Goal: Task Accomplishment & Management: Manage account settings

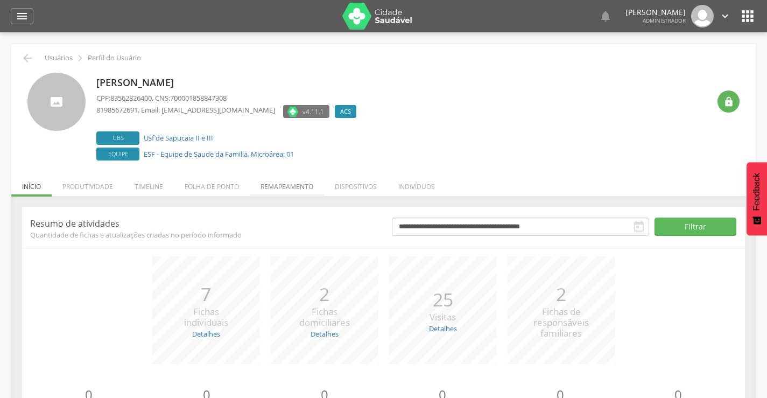
click at [283, 188] on li "Remapeamento" at bounding box center [287, 183] width 74 height 25
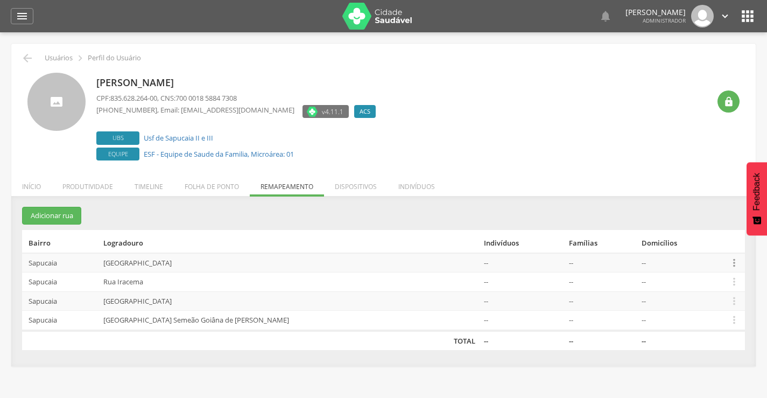
click at [733, 265] on icon "" at bounding box center [735, 263] width 12 height 12
click at [695, 247] on link "Desvincular ACS" at bounding box center [697, 245] width 85 height 13
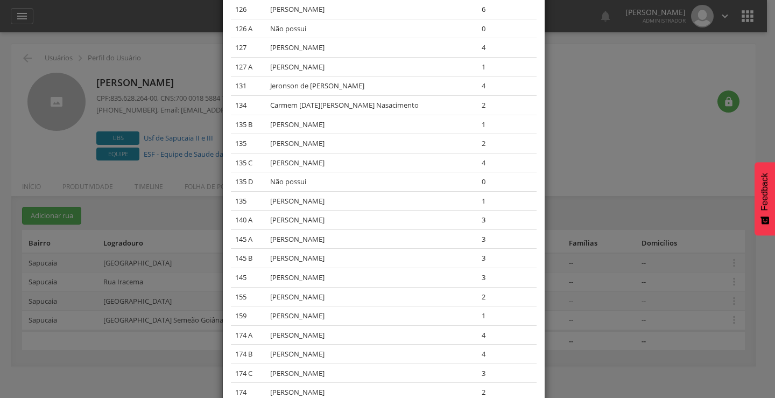
scroll to position [1166, 0]
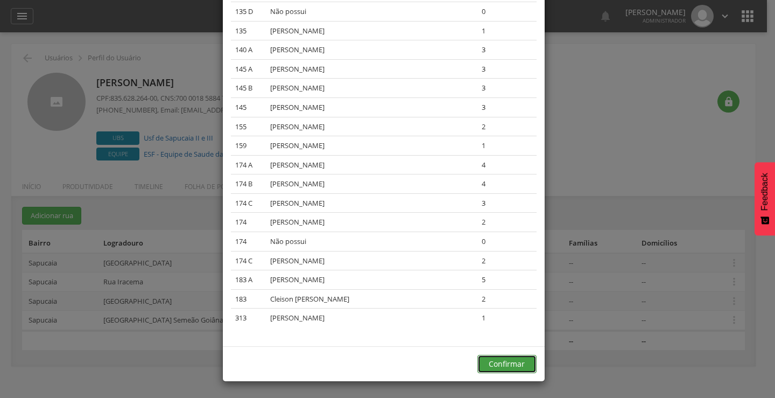
click at [500, 363] on button "Confirmar" at bounding box center [507, 364] width 59 height 18
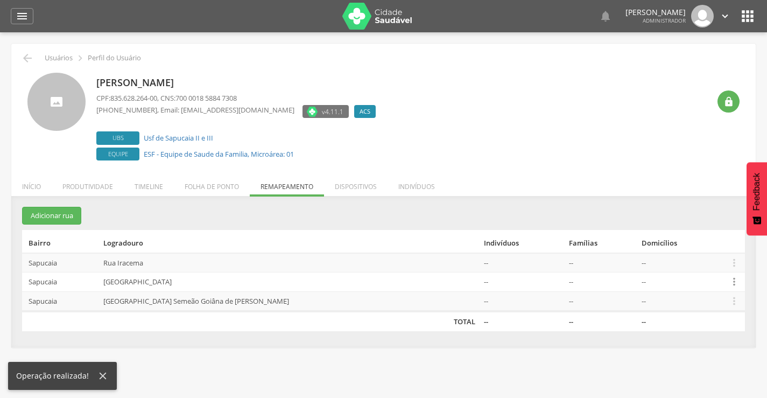
click at [732, 284] on icon "" at bounding box center [735, 282] width 12 height 12
click at [683, 267] on link "Desvincular ACS" at bounding box center [697, 264] width 85 height 13
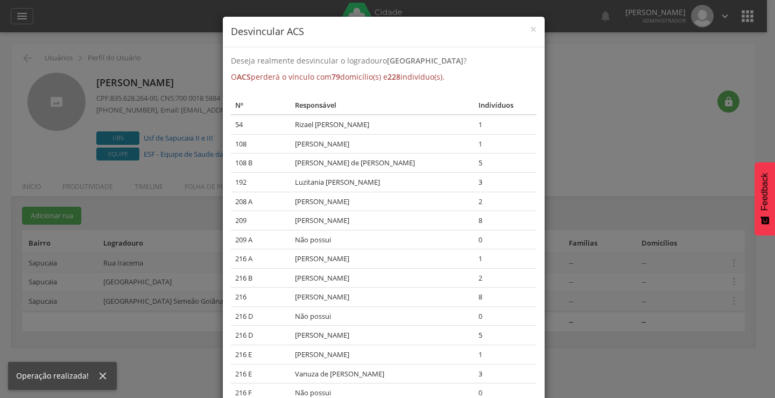
scroll to position [1300, 0]
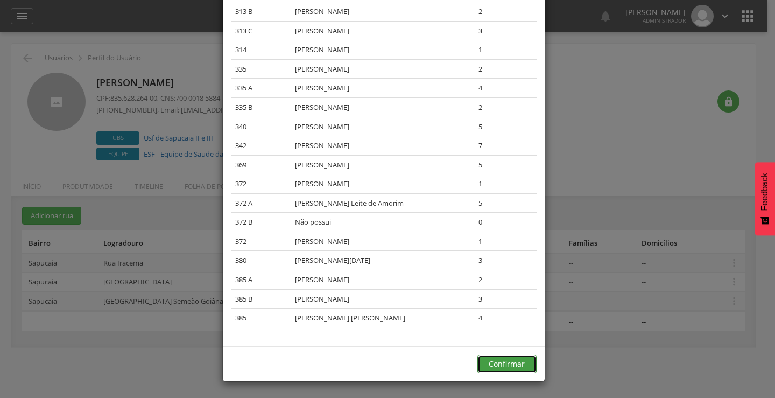
click at [497, 365] on button "Confirmar" at bounding box center [507, 364] width 59 height 18
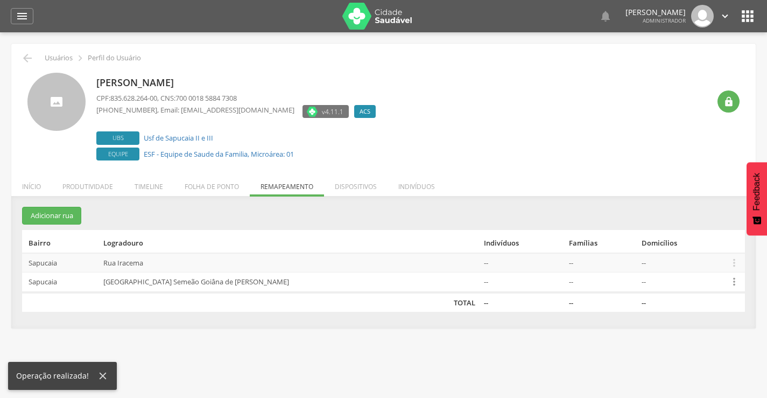
click at [734, 283] on icon "" at bounding box center [735, 282] width 12 height 12
click at [689, 267] on link "Desvincular ACS" at bounding box center [697, 264] width 85 height 13
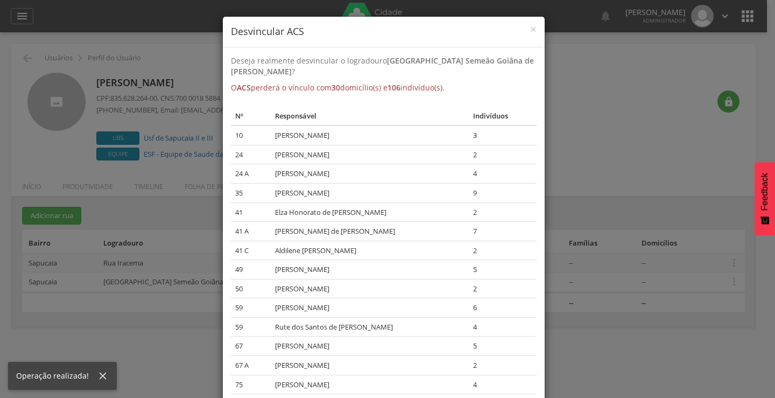
scroll to position [373, 0]
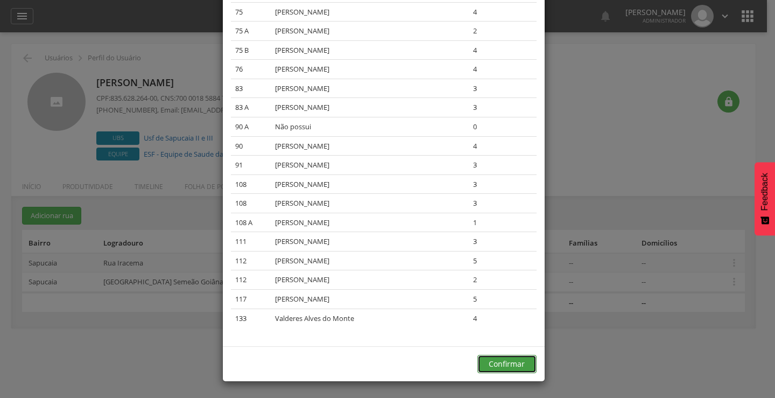
click at [509, 365] on button "Confirmar" at bounding box center [507, 364] width 59 height 18
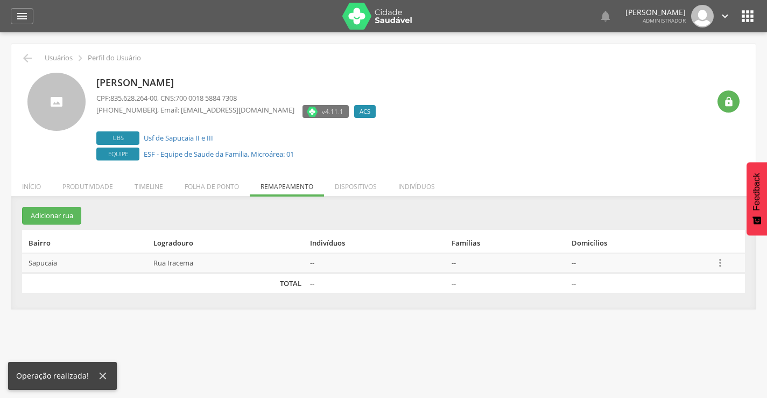
click at [719, 265] on icon "" at bounding box center [721, 263] width 12 height 12
click at [672, 245] on link "Desvincular ACS" at bounding box center [683, 245] width 85 height 13
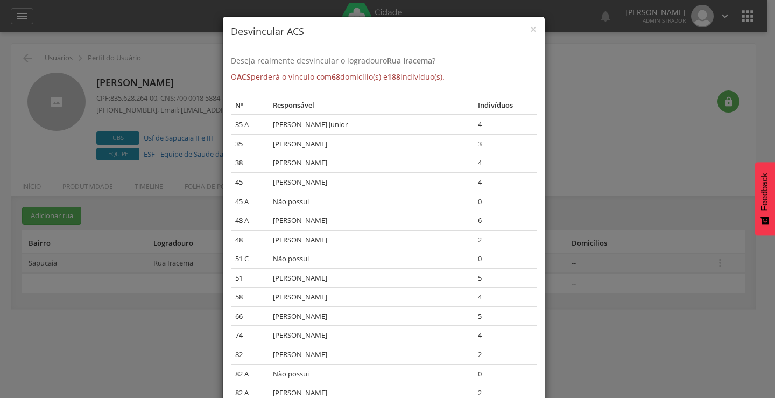
scroll to position [1090, 0]
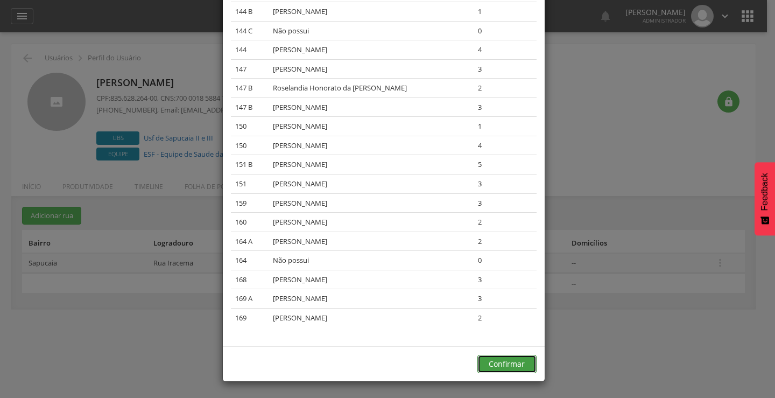
click at [497, 364] on button "Confirmar" at bounding box center [507, 364] width 59 height 18
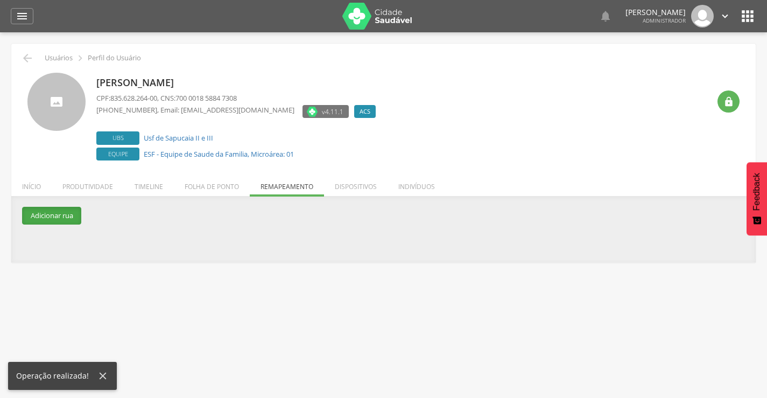
click at [51, 219] on button "Adicionar rua" at bounding box center [51, 216] width 59 height 18
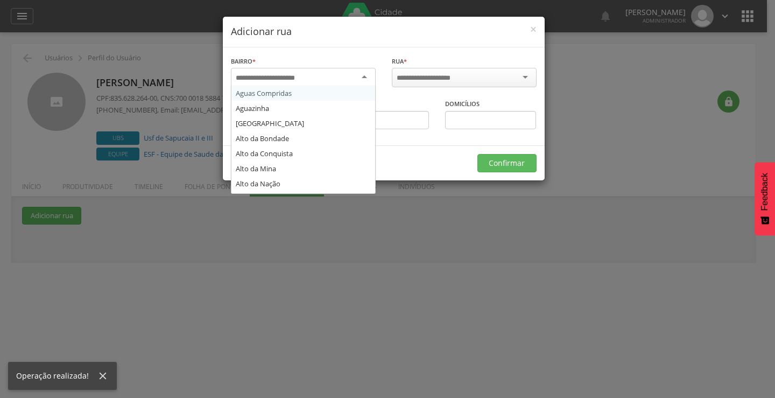
click at [322, 74] on div at bounding box center [303, 77] width 145 height 19
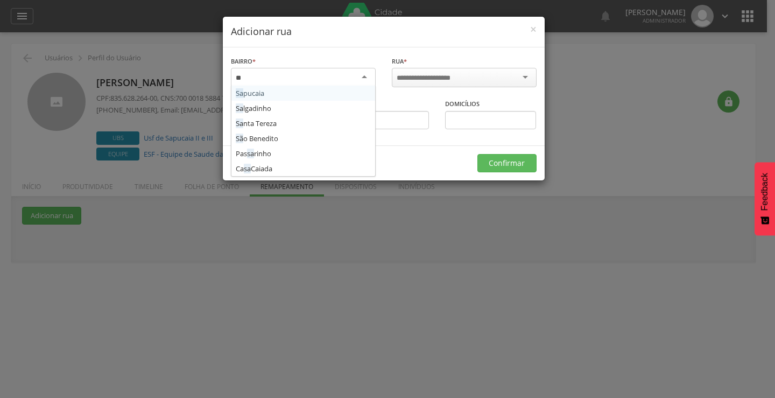
scroll to position [0, 0]
type input "***"
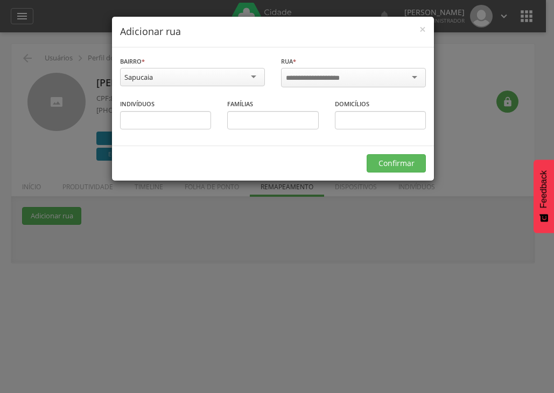
click at [300, 77] on input "select-one" at bounding box center [320, 78] width 68 height 10
type input "*****"
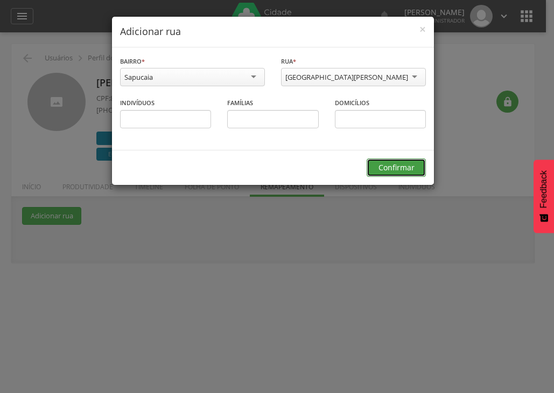
click at [386, 170] on button "Confirmar" at bounding box center [396, 167] width 59 height 18
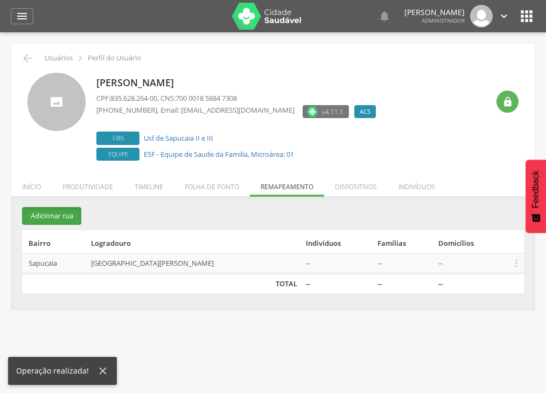
click at [73, 212] on button "Adicionar rua" at bounding box center [51, 216] width 59 height 18
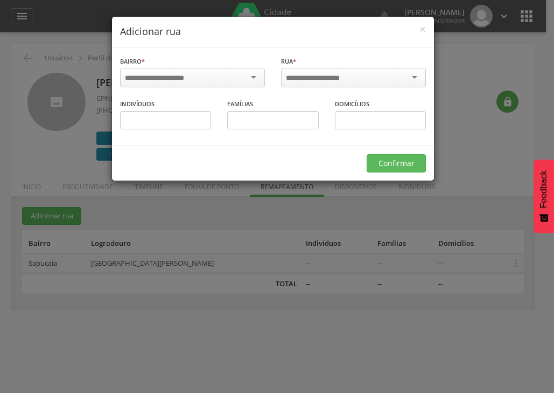
click at [253, 75] on div at bounding box center [192, 77] width 145 height 19
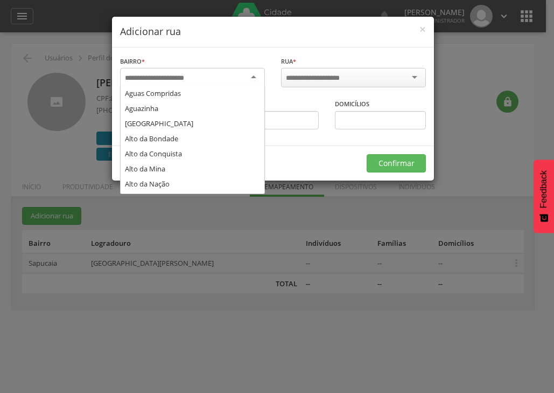
click at [166, 79] on input "select-one" at bounding box center [161, 78] width 73 height 10
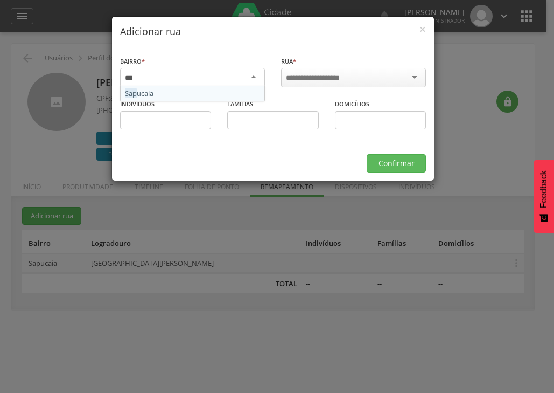
type input "****"
click at [294, 78] on input "select-one" at bounding box center [320, 78] width 68 height 10
click at [291, 73] on input "select-one" at bounding box center [320, 78] width 68 height 10
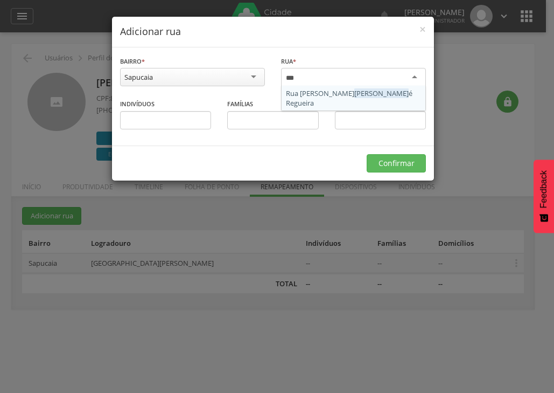
type input "****"
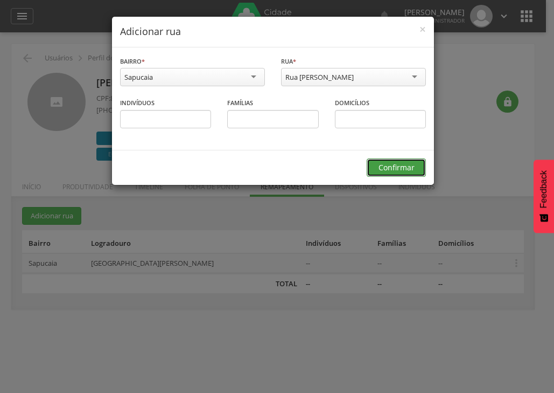
click at [401, 165] on button "Confirmar" at bounding box center [396, 167] width 59 height 18
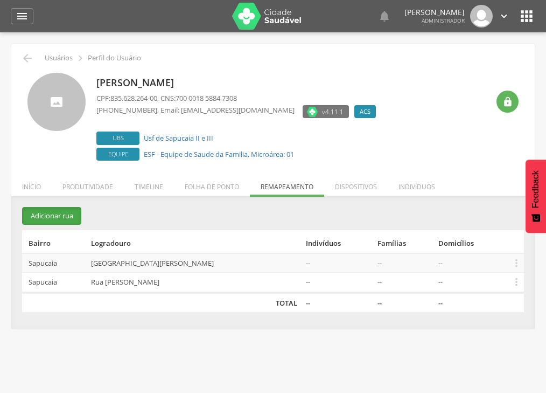
click at [44, 213] on button "Adicionar rua" at bounding box center [51, 216] width 59 height 18
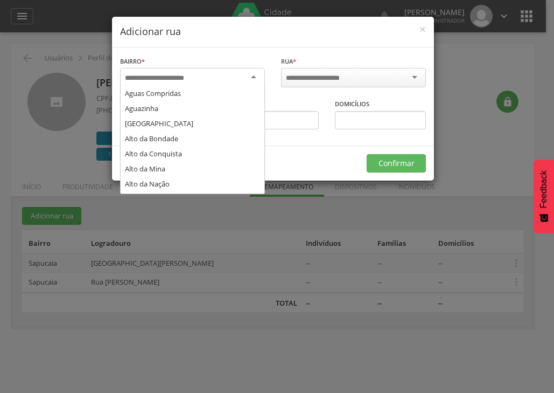
click at [131, 75] on input "select-one" at bounding box center [161, 78] width 73 height 10
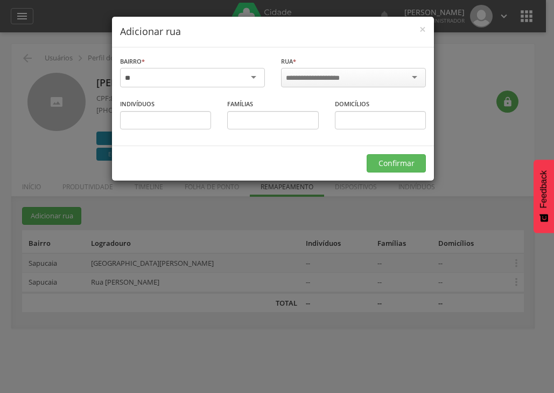
type input "*"
type input "****"
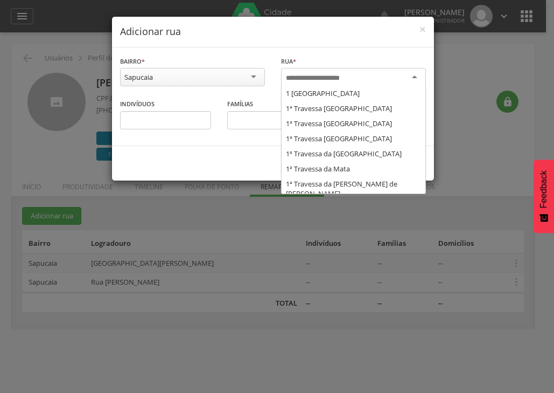
click at [290, 76] on input "select-one" at bounding box center [320, 78] width 68 height 10
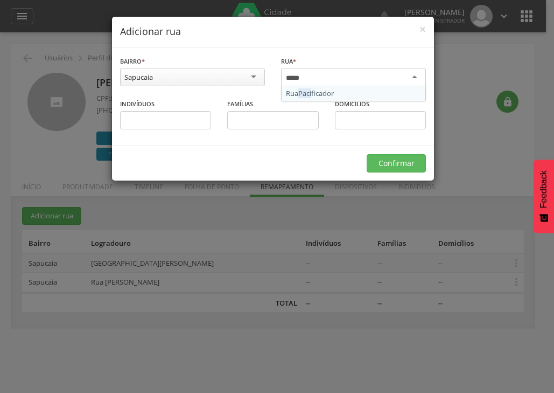
type input "******"
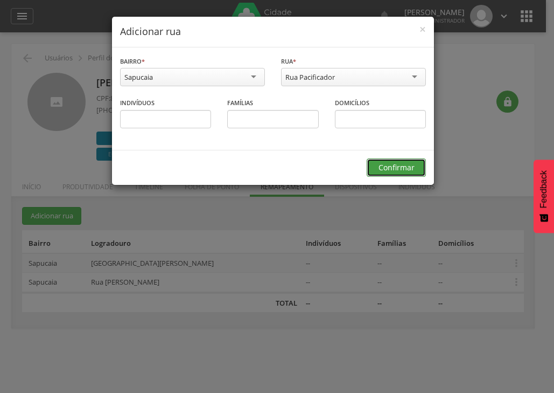
click at [403, 167] on button "Confirmar" at bounding box center [396, 167] width 59 height 18
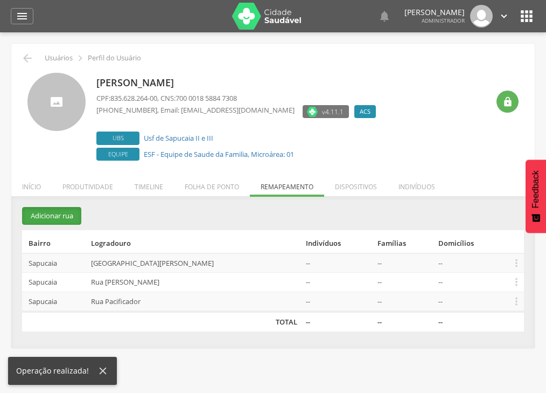
click at [36, 211] on button "Adicionar rua" at bounding box center [51, 216] width 59 height 18
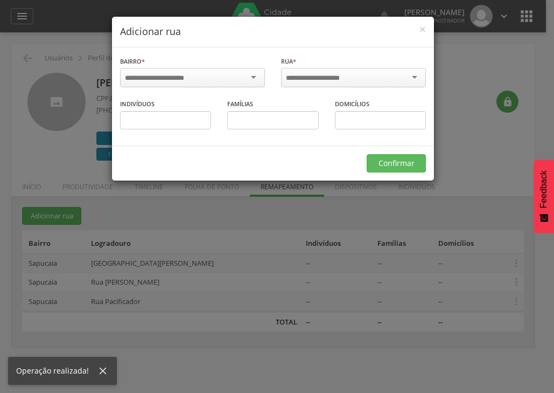
click at [166, 76] on input "select-one" at bounding box center [161, 78] width 73 height 10
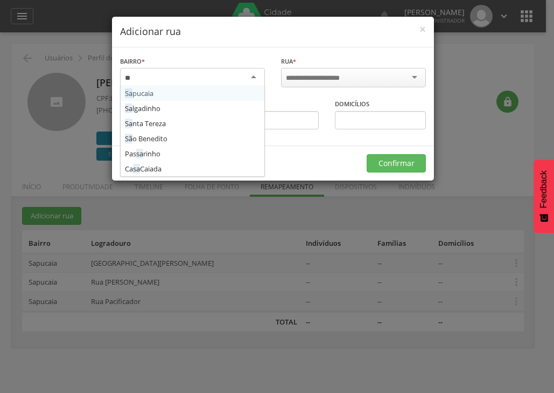
type input "***"
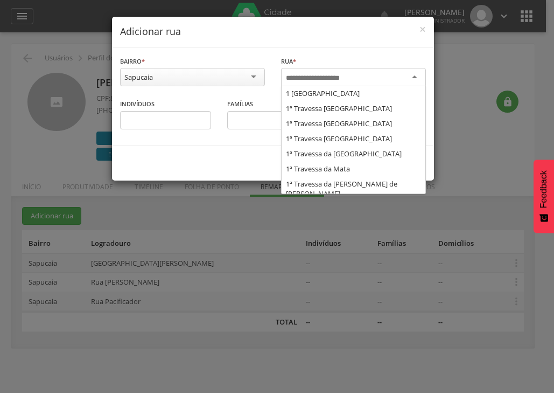
click at [294, 75] on input "select-one" at bounding box center [320, 78] width 68 height 10
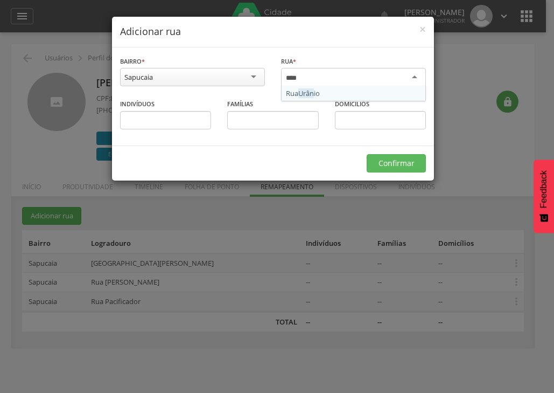
type input "*****"
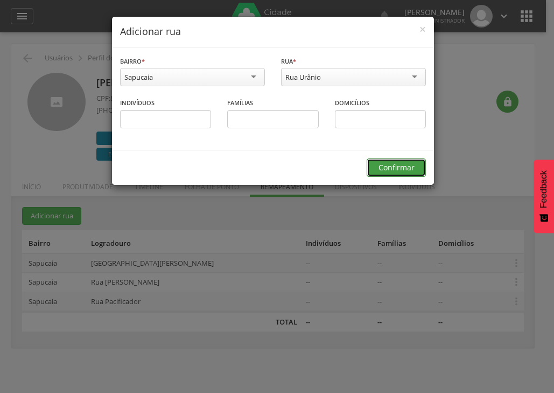
click at [393, 170] on button "Confirmar" at bounding box center [396, 167] width 59 height 18
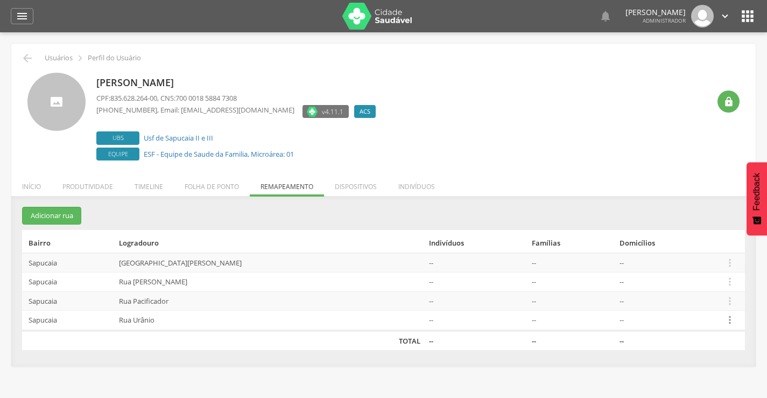
click at [725, 323] on icon "" at bounding box center [730, 320] width 12 height 12
click at [662, 267] on link "Alocar famílias" at bounding box center [692, 264] width 85 height 13
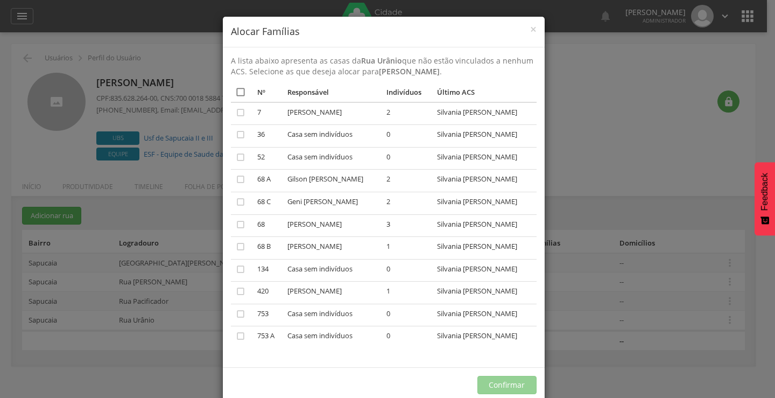
click at [235, 91] on icon "" at bounding box center [240, 92] width 11 height 11
click at [484, 381] on button "Confirmar" at bounding box center [507, 385] width 59 height 18
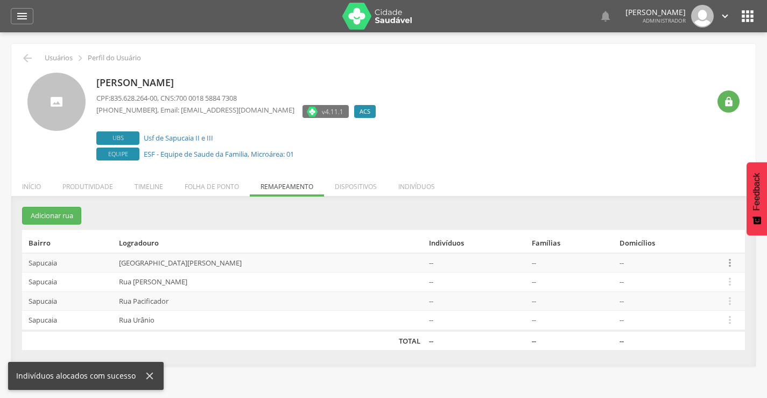
click at [725, 260] on icon "" at bounding box center [730, 263] width 12 height 12
click at [670, 208] on link "Alocar famílias" at bounding box center [692, 206] width 85 height 13
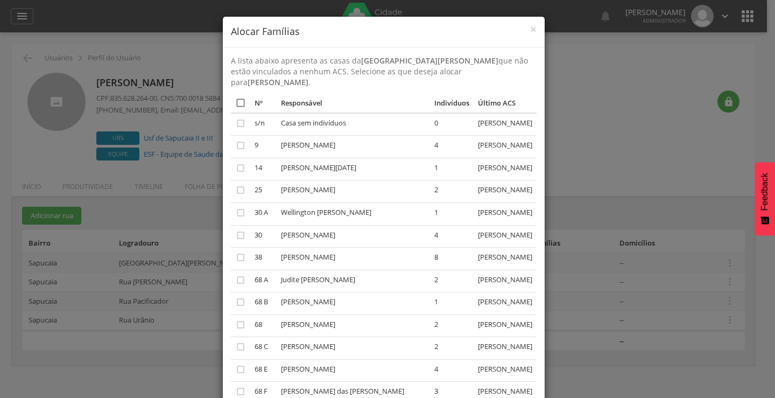
click at [235, 97] on icon "" at bounding box center [240, 102] width 11 height 11
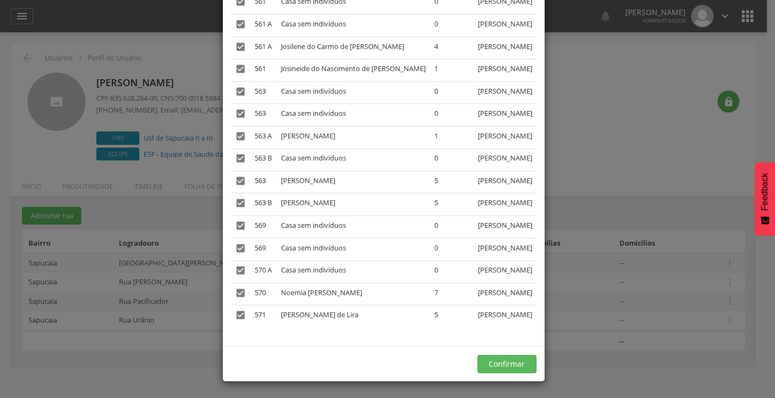
scroll to position [6362, 0]
click at [505, 361] on button "Confirmar" at bounding box center [507, 364] width 59 height 18
click at [500, 365] on button "Confirmar" at bounding box center [507, 364] width 59 height 18
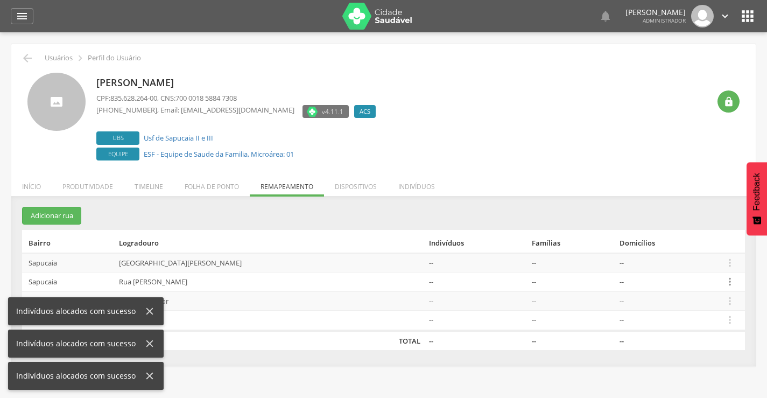
click at [724, 282] on icon "" at bounding box center [730, 282] width 12 height 12
click at [676, 227] on link "Alocar famílias" at bounding box center [692, 225] width 85 height 13
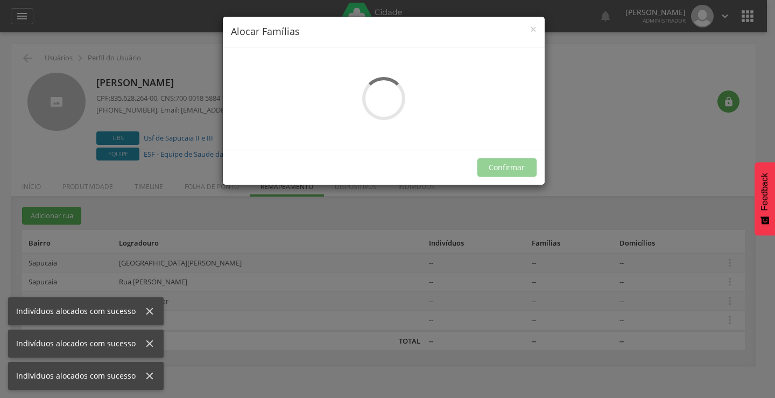
scroll to position [0, 0]
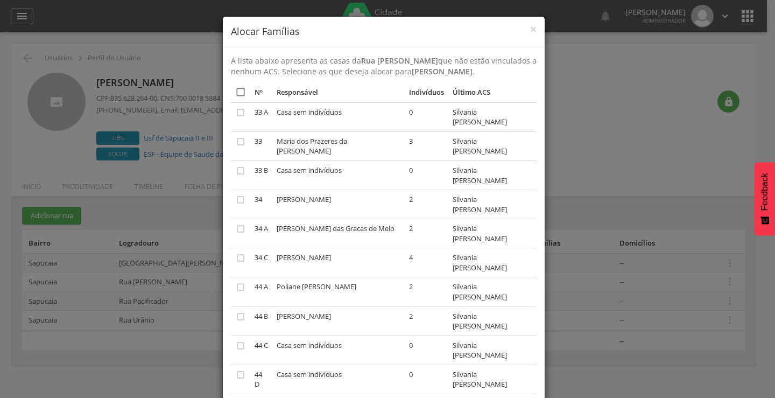
click at [240, 92] on icon "" at bounding box center [240, 92] width 11 height 11
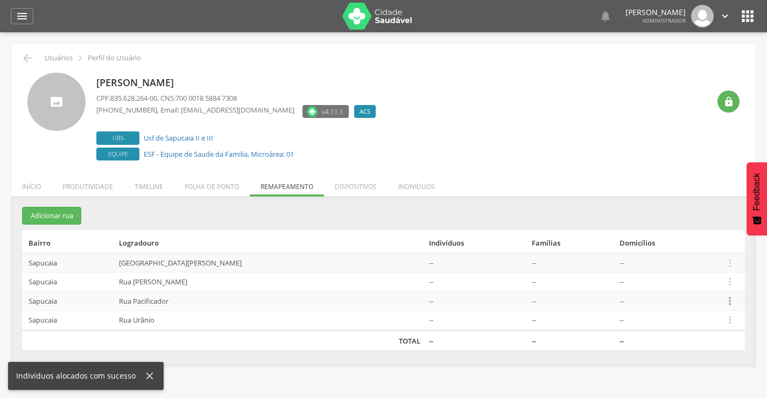
click at [727, 299] on icon "" at bounding box center [730, 301] width 12 height 12
click at [667, 248] on link "Alocar famílias" at bounding box center [692, 245] width 85 height 13
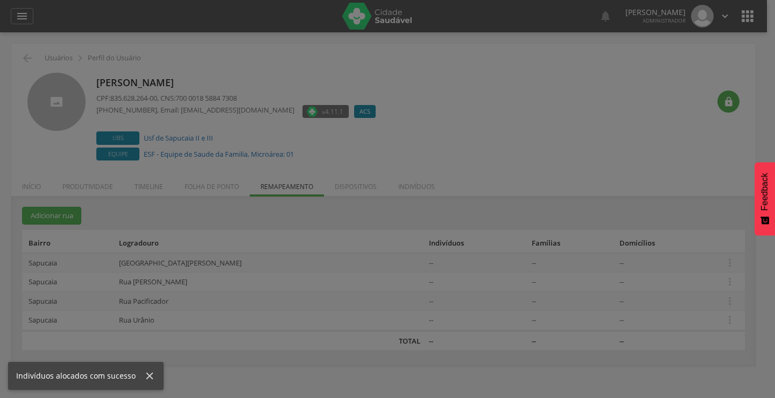
scroll to position [0, 0]
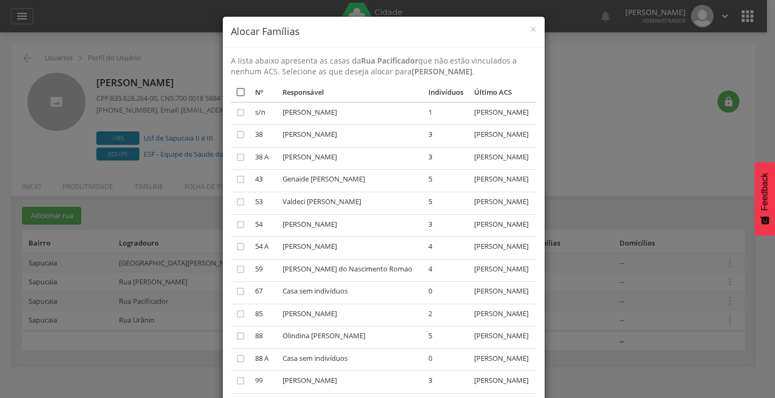
click at [236, 87] on icon "" at bounding box center [240, 92] width 11 height 11
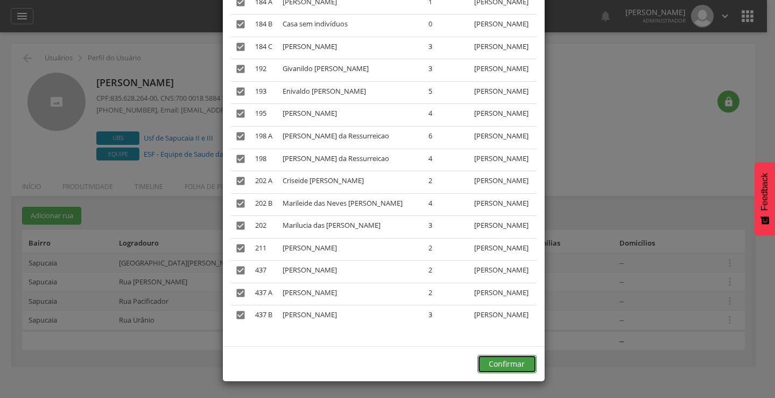
click at [500, 364] on button "Confirmar" at bounding box center [507, 364] width 59 height 18
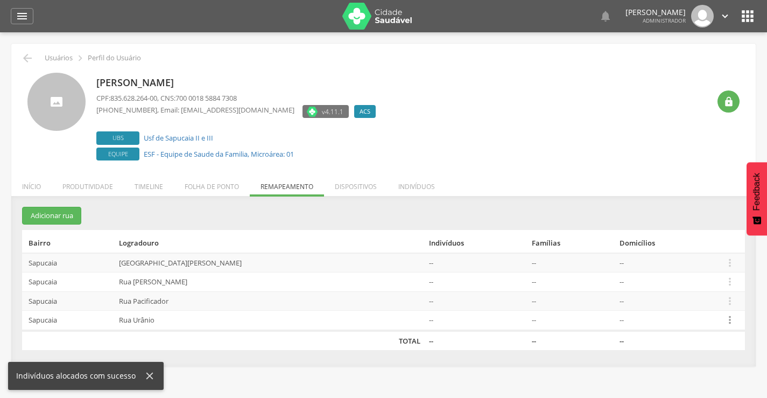
click at [726, 320] on icon "" at bounding box center [730, 320] width 12 height 12
click at [678, 265] on link "Alocar famílias" at bounding box center [692, 264] width 85 height 13
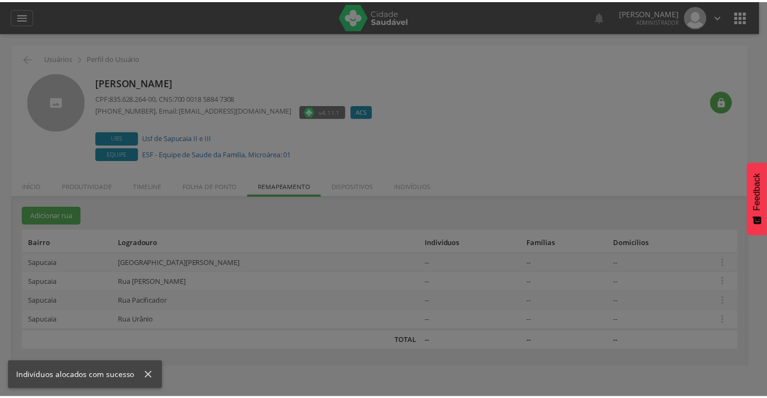
scroll to position [0, 0]
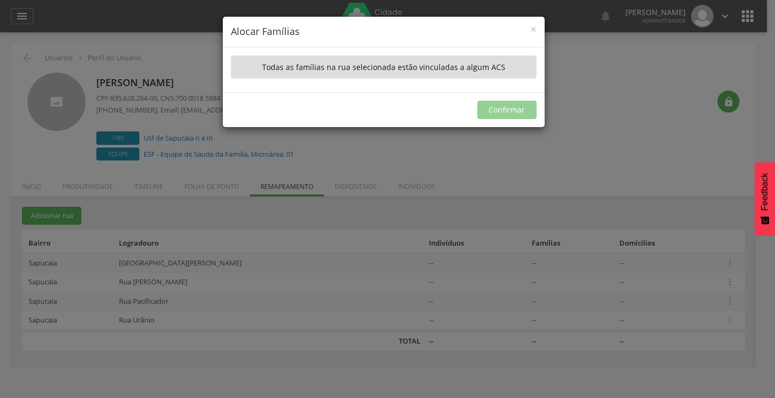
click at [670, 152] on div "× Alocar Famílias A lista abaixo apresenta as casas da Rua Urânio que não estão…" at bounding box center [387, 199] width 775 height 398
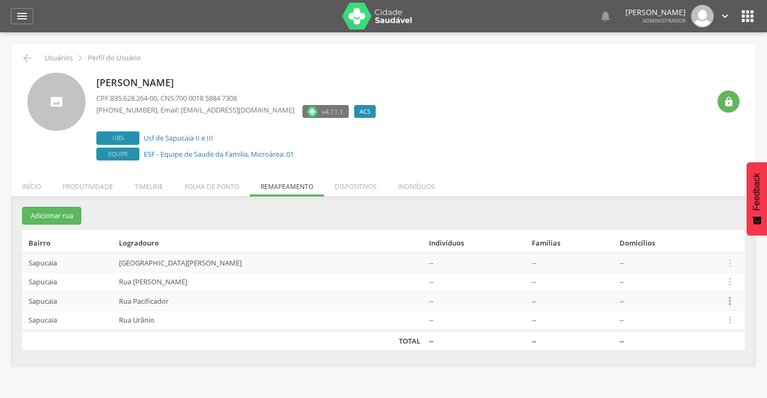
click at [727, 299] on icon "" at bounding box center [730, 301] width 12 height 12
click at [673, 245] on link "Alocar famílias" at bounding box center [692, 245] width 85 height 13
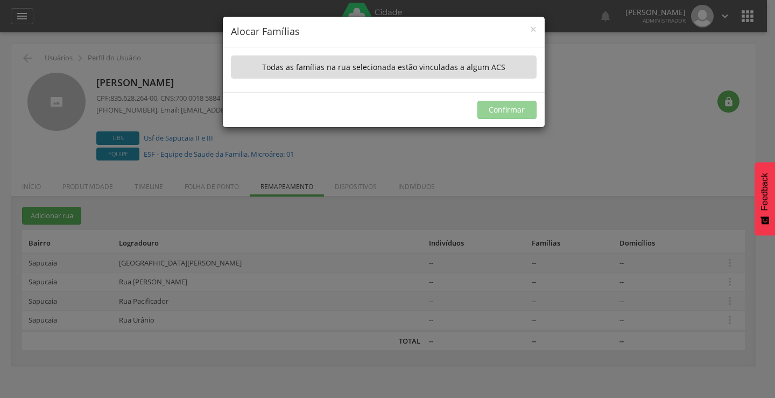
click at [648, 138] on div "× Alocar Famílias A lista abaixo apresenta as casas da Rua Pacificador que não …" at bounding box center [387, 199] width 775 height 398
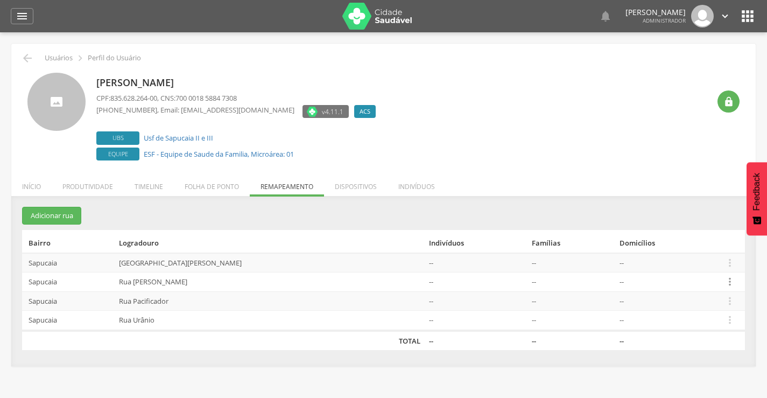
click at [726, 285] on icon "" at bounding box center [730, 282] width 12 height 12
click at [676, 226] on link "Alocar famílias" at bounding box center [692, 225] width 85 height 13
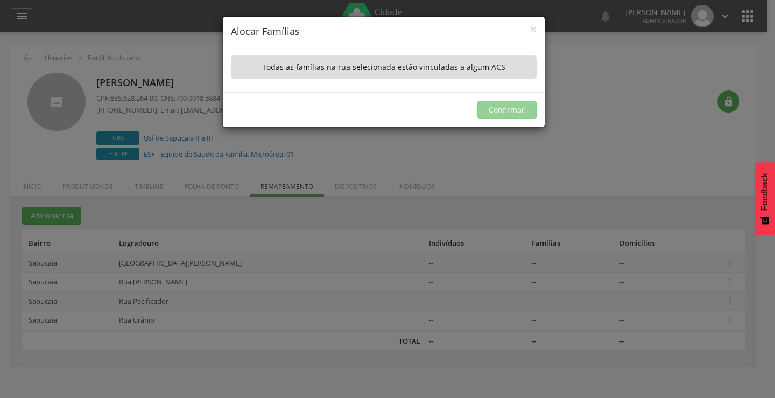
click at [641, 152] on div "× Alocar Famílias A lista abaixo apresenta as casas da Rua [PERSON_NAME] que nã…" at bounding box center [387, 199] width 775 height 398
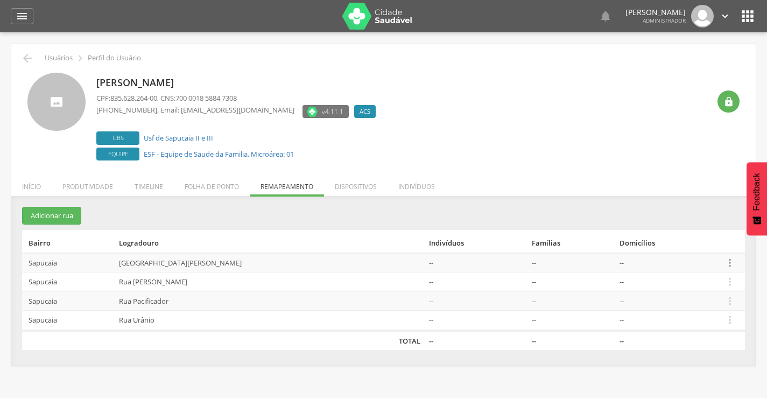
click at [725, 264] on icon "" at bounding box center [730, 263] width 12 height 12
click at [685, 207] on link "Alocar famílias" at bounding box center [692, 206] width 85 height 13
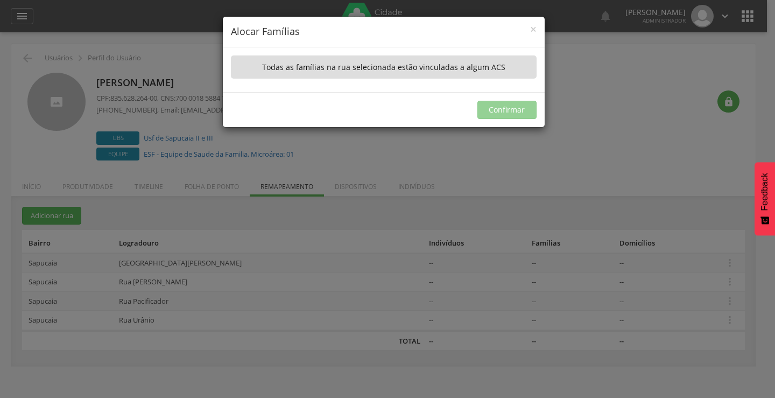
click at [607, 154] on div "× Alocar Famílias A lista abaixo apresenta as casas da Rua [PERSON_NAME] que nã…" at bounding box center [387, 199] width 775 height 398
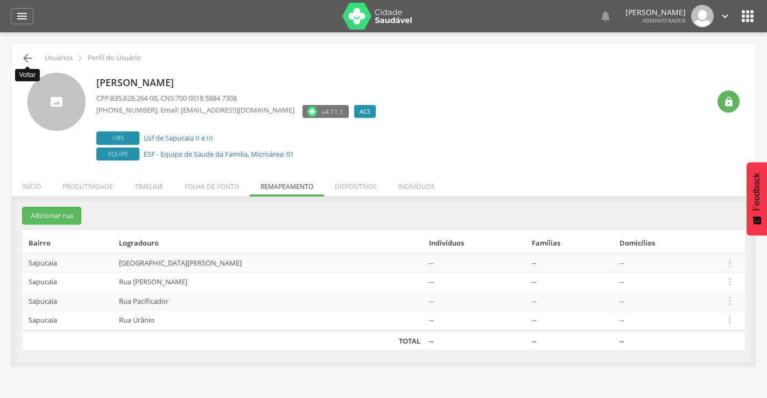
click at [22, 60] on icon "" at bounding box center [27, 58] width 13 height 13
